Goal: Navigation & Orientation: Find specific page/section

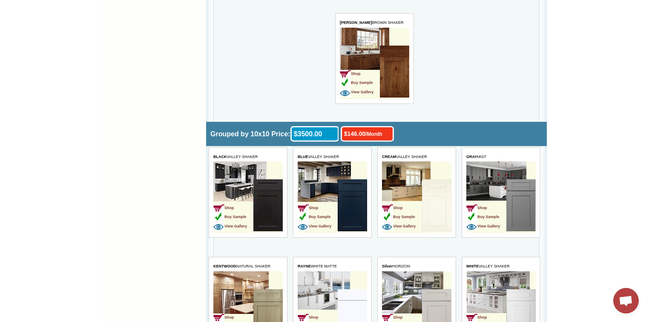
scroll to position [1500, 0]
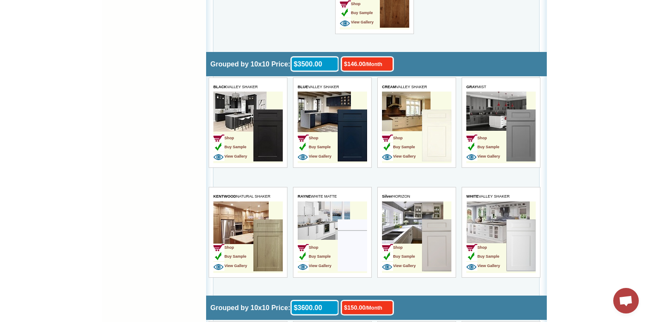
click at [513, 134] on img at bounding box center [520, 135] width 29 height 52
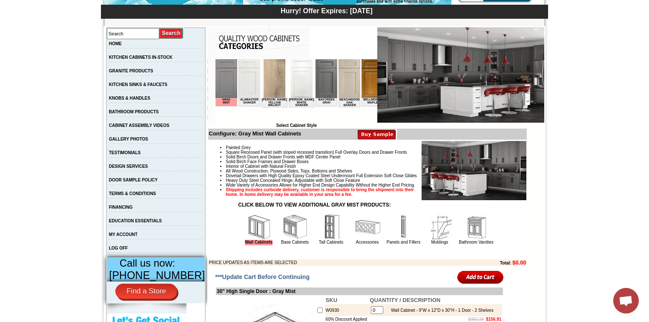
scroll to position [204, 0]
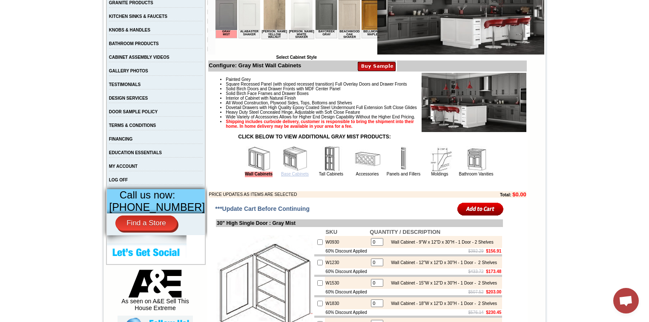
click at [283, 176] on link "Base Cabinets" at bounding box center [295, 174] width 28 height 5
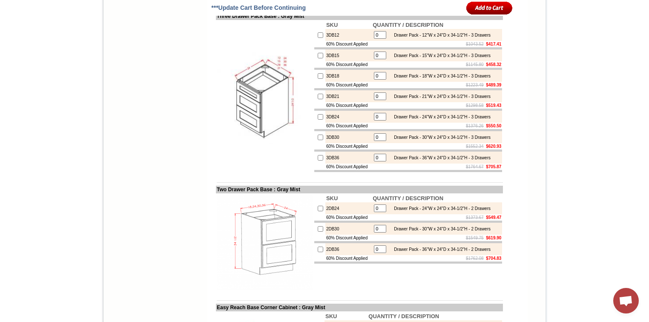
scroll to position [2965, 0]
